Goal: Find specific page/section: Find specific page/section

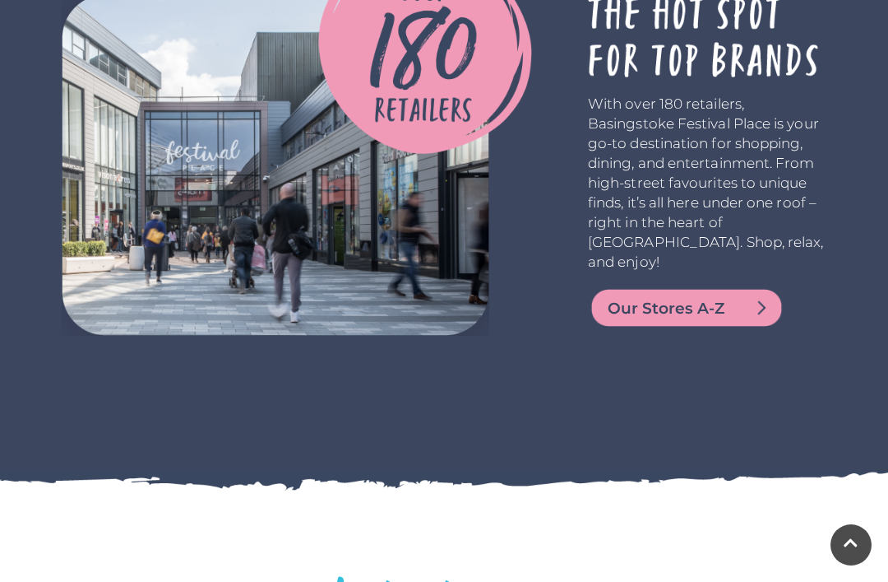
scroll to position [3284, 0]
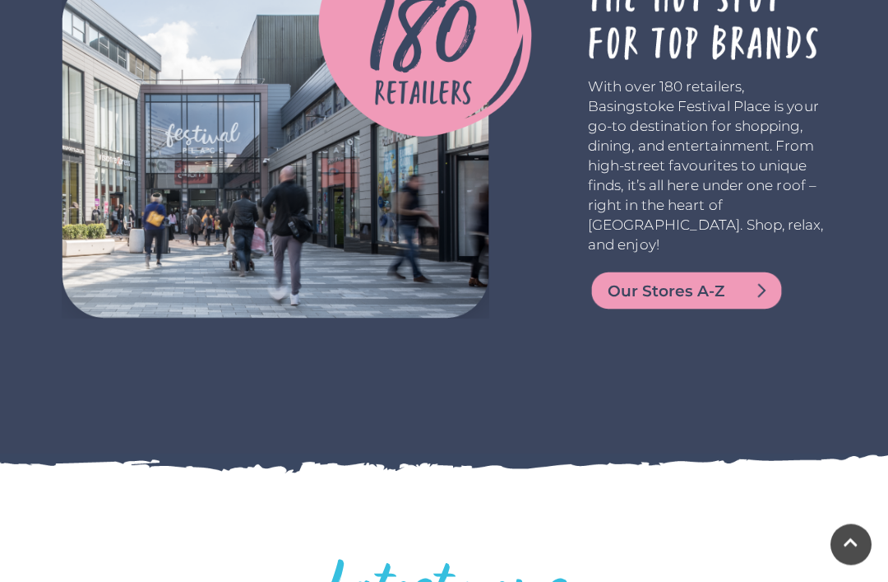
click at [605, 311] on img at bounding box center [686, 290] width 197 height 39
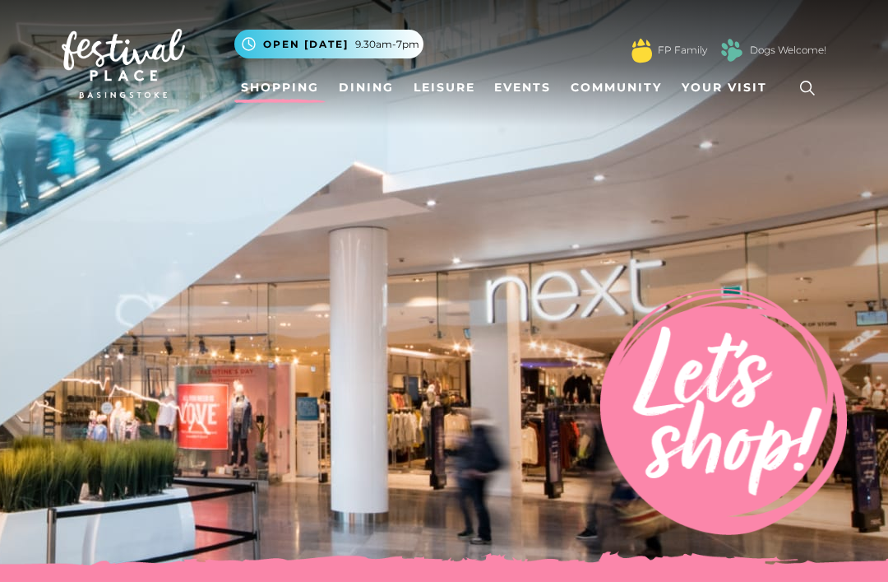
click at [803, 98] on icon at bounding box center [807, 88] width 25 height 25
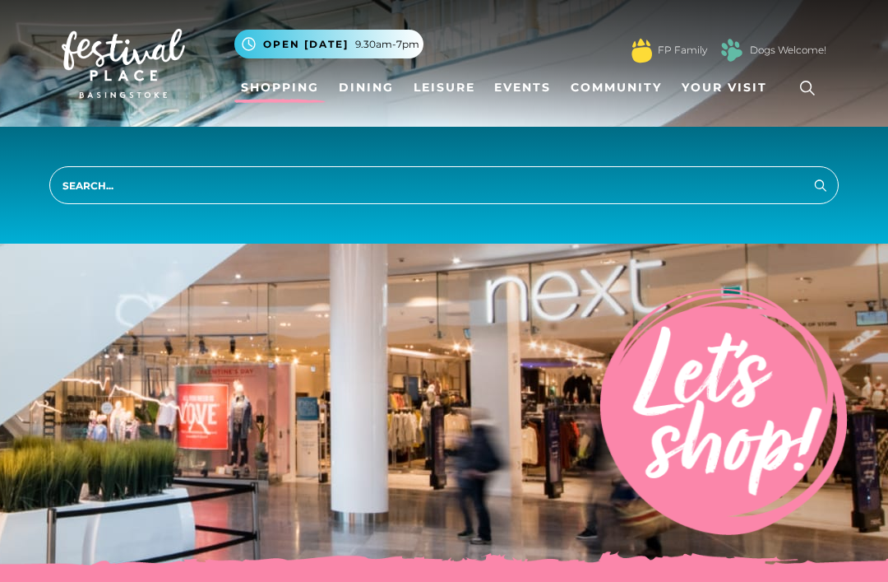
click at [89, 184] on input "search" at bounding box center [444, 185] width 790 height 38
type input "Food"
click at [821, 184] on button "Search" at bounding box center [821, 184] width 20 height 21
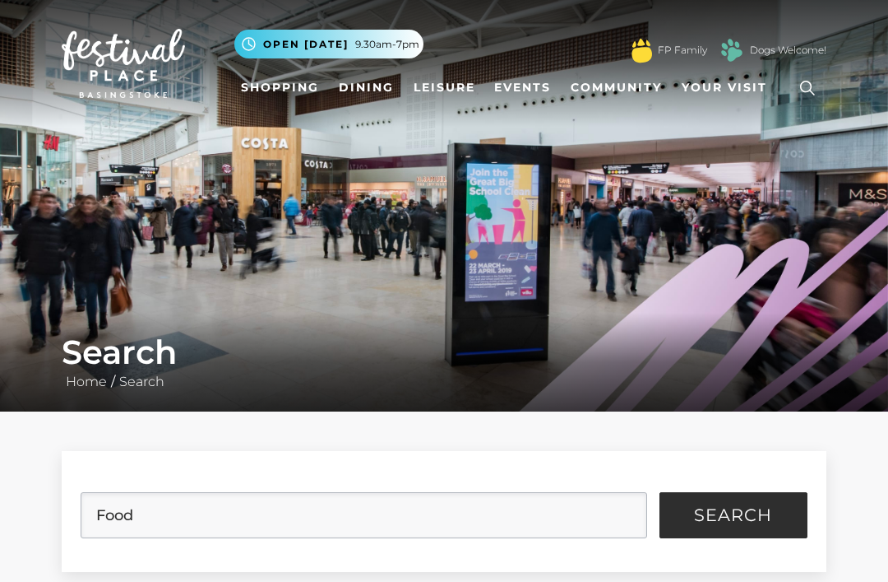
click at [281, 39] on span "Open [DATE]" at bounding box center [306, 44] width 86 height 15
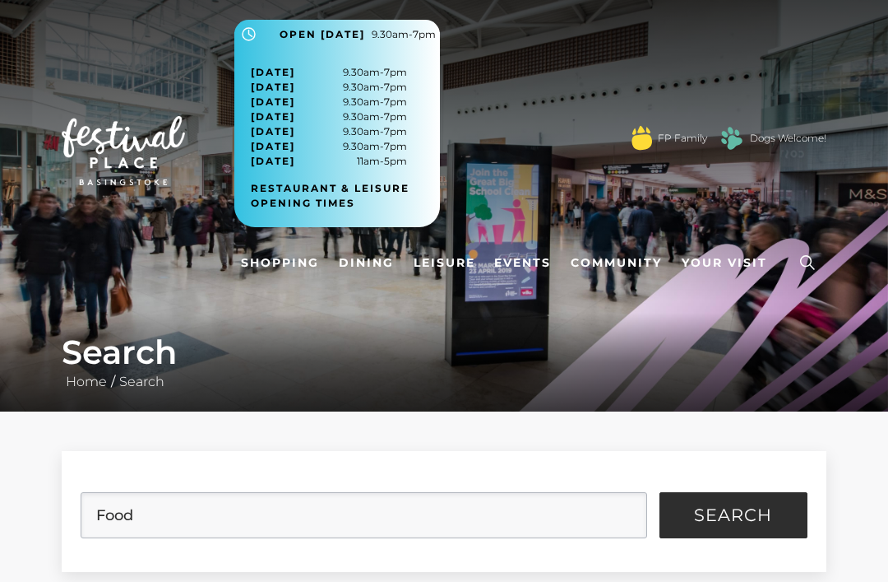
click at [261, 312] on img at bounding box center [444, 205] width 888 height 411
click at [158, 514] on input "Food" at bounding box center [364, 515] width 566 height 46
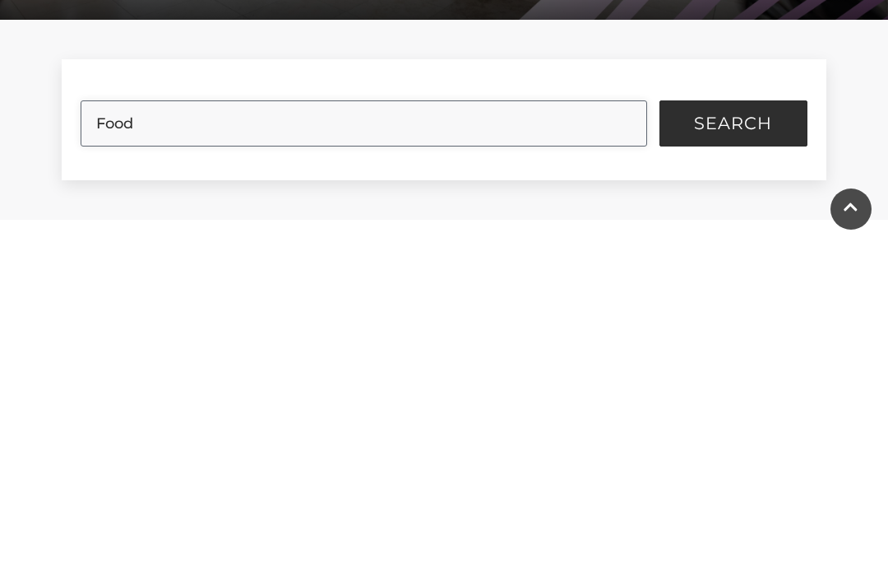
click at [622, 436] on input "Food" at bounding box center [364, 459] width 566 height 46
click at [625, 436] on input "Food" at bounding box center [364, 459] width 566 height 46
click at [628, 436] on input "Food" at bounding box center [364, 459] width 566 height 46
type input "F"
type input "Greggs"
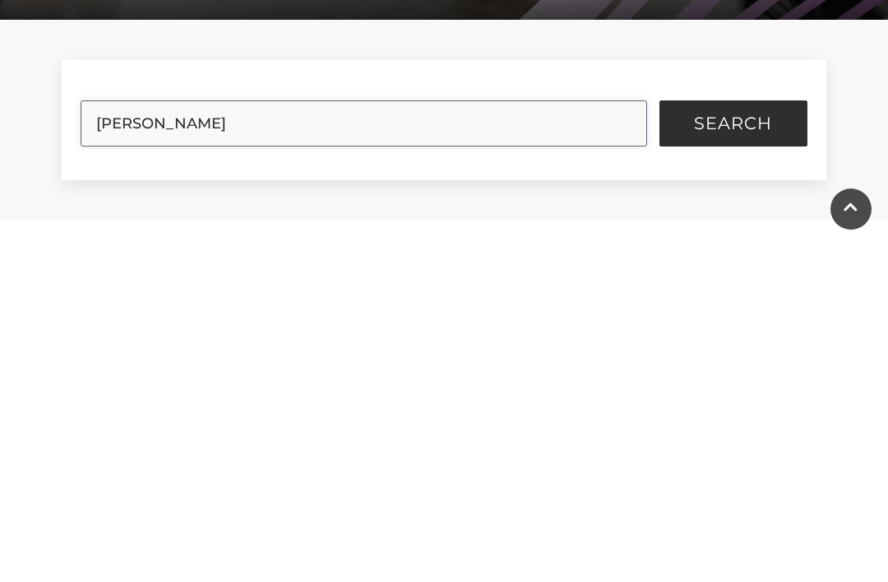
click at [733, 436] on button "Search" at bounding box center [734, 459] width 148 height 46
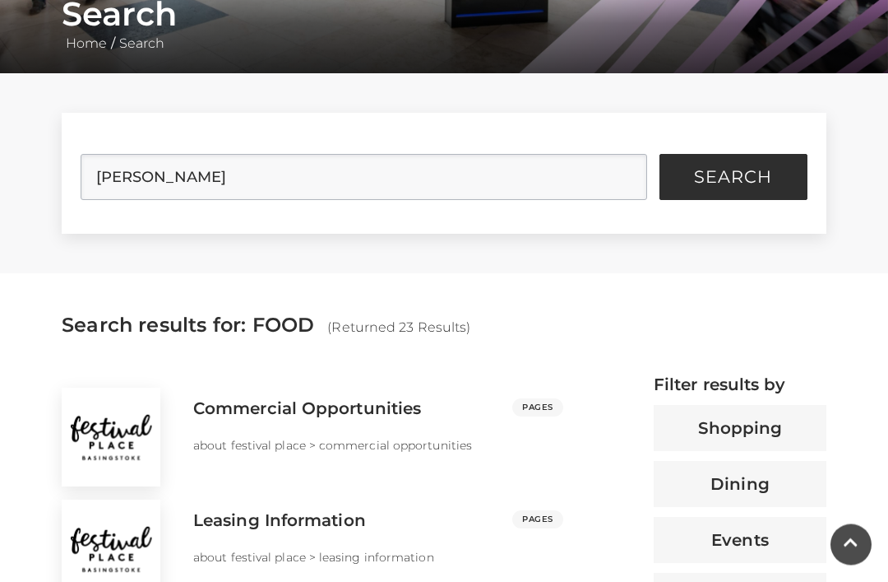
scroll to position [0, 0]
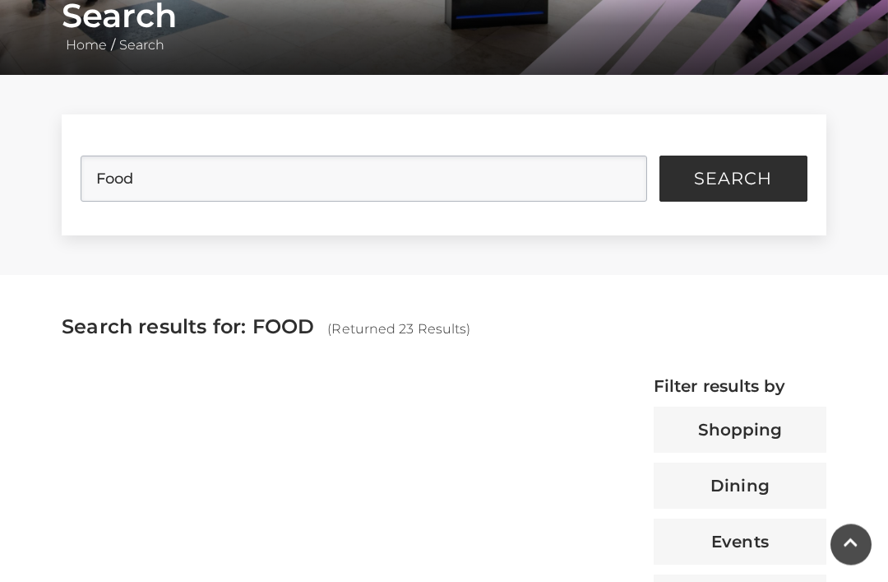
scroll to position [336, 0]
click at [621, 179] on input "Food" at bounding box center [364, 178] width 566 height 46
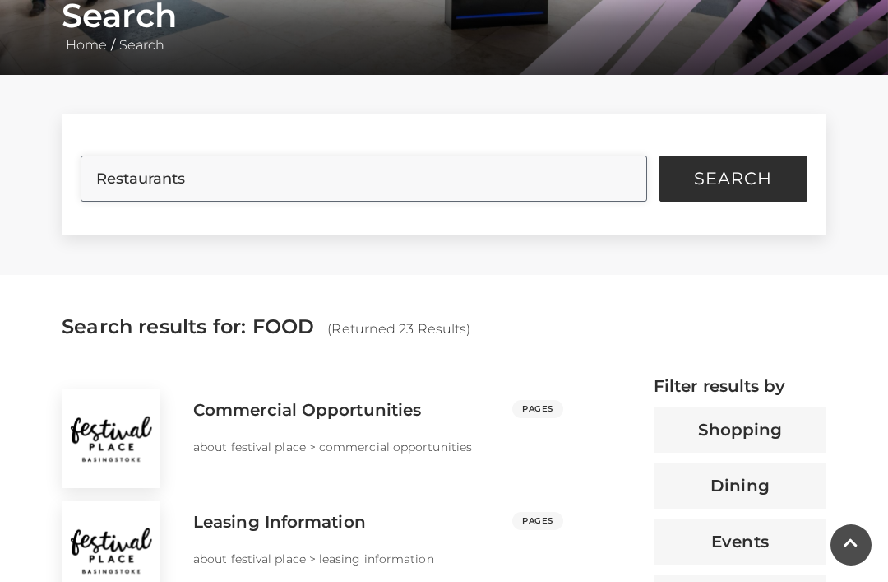
type input "Restaurants"
click at [733, 179] on button "Search" at bounding box center [734, 178] width 148 height 46
click at [707, 192] on button "Search" at bounding box center [734, 178] width 148 height 46
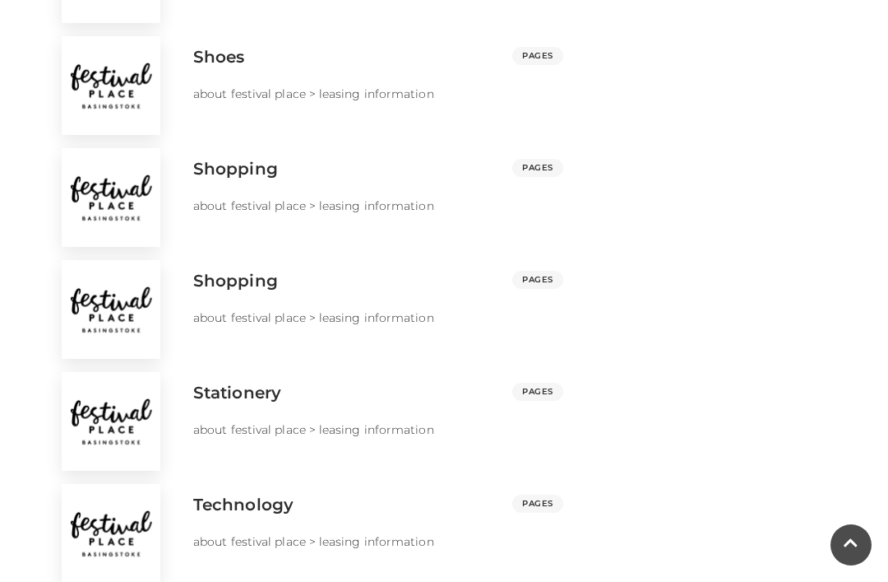
scroll to position [2594, 0]
